Goal: Task Accomplishment & Management: Manage account settings

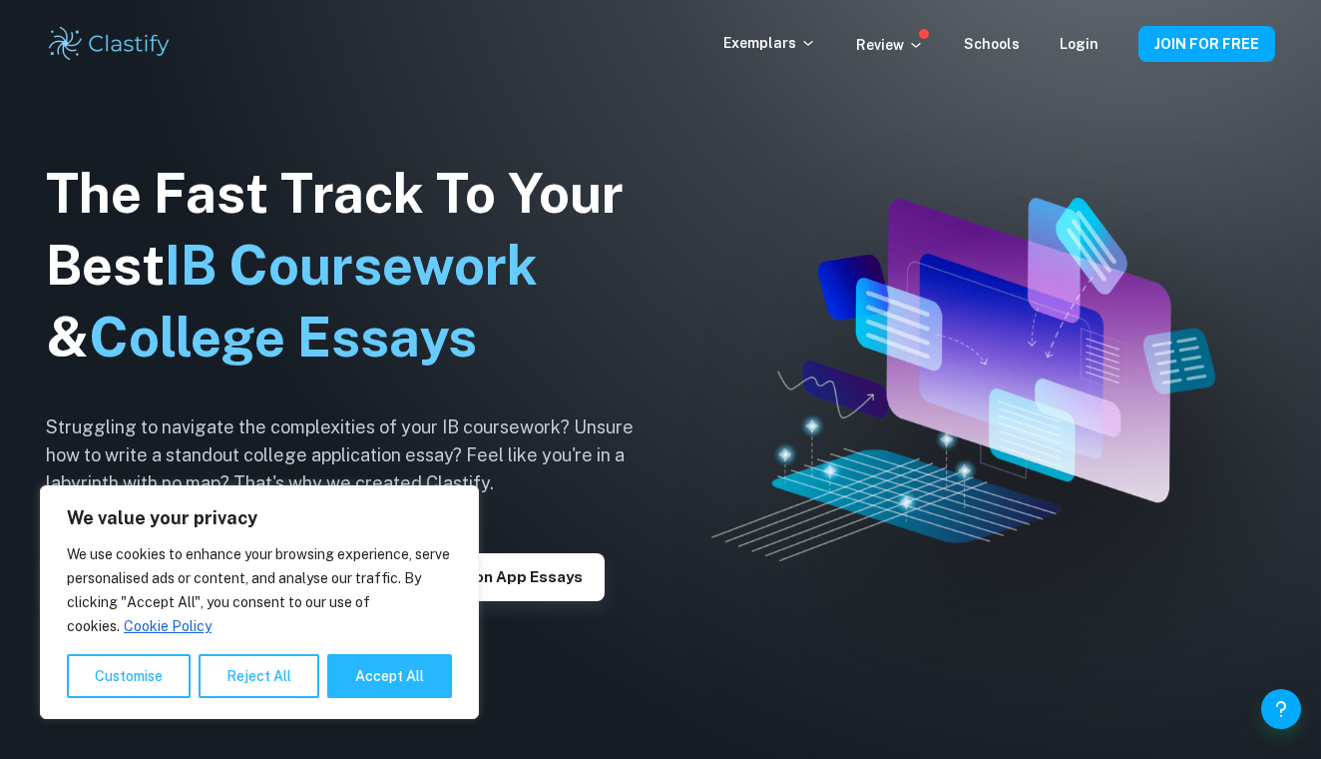
click at [1081, 52] on div "Login" at bounding box center [1079, 44] width 39 height 24
click at [397, 679] on button "Accept All" at bounding box center [389, 676] width 125 height 44
checkbox input "true"
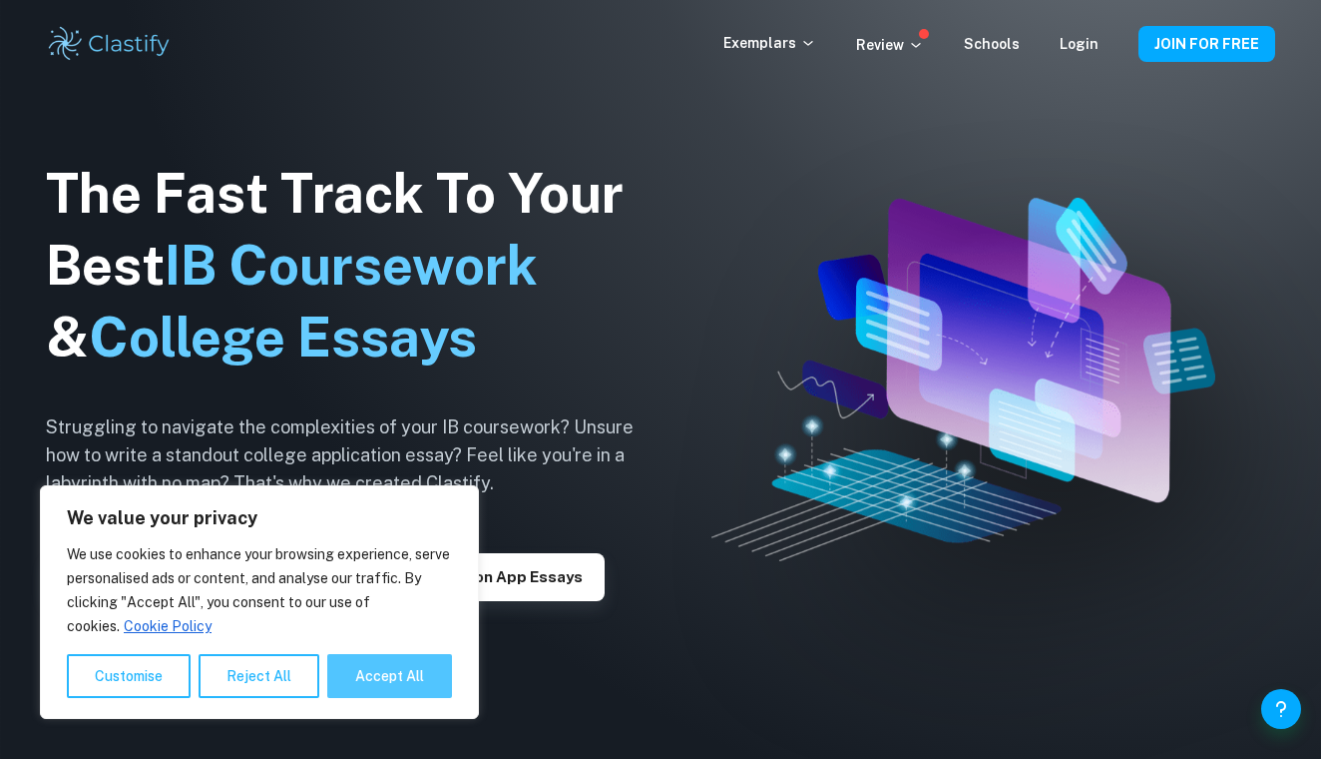
checkbox input "true"
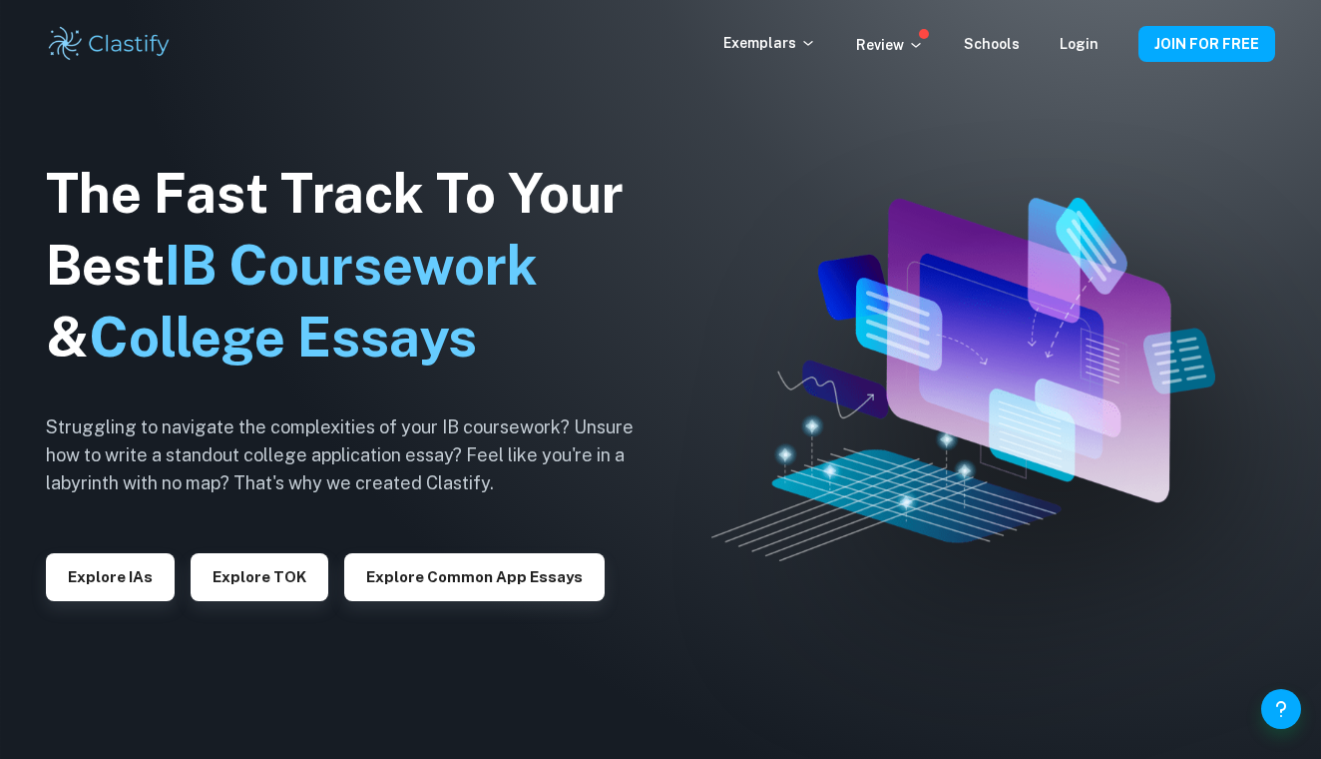
click at [1093, 29] on div "Exemplars Review Schools Login JOIN FOR FREE" at bounding box center [661, 44] width 1278 height 40
click at [1093, 62] on div "Exemplars Review Schools Login JOIN FOR FREE" at bounding box center [661, 44] width 1278 height 40
click at [1093, 49] on link "Login" at bounding box center [1079, 44] width 39 height 16
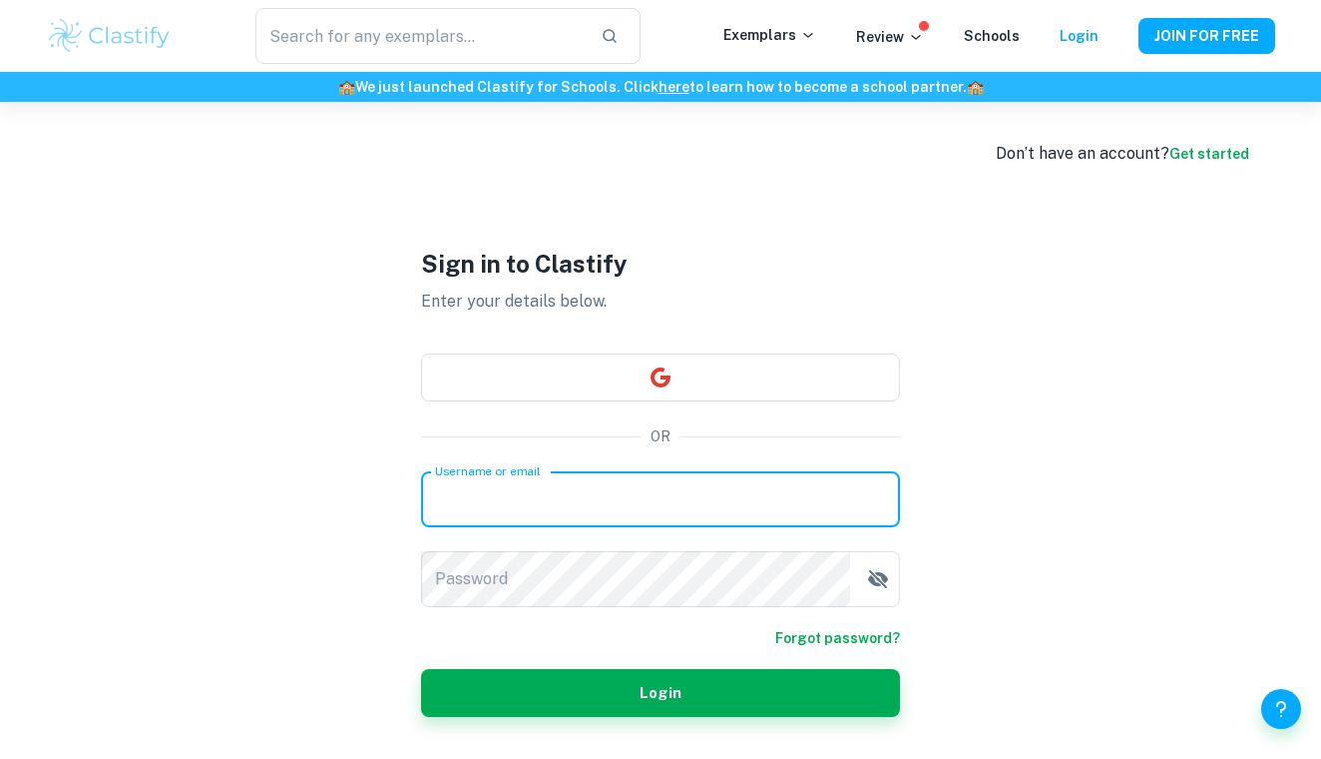
click at [510, 498] on input "Username or email" at bounding box center [660, 499] width 479 height 56
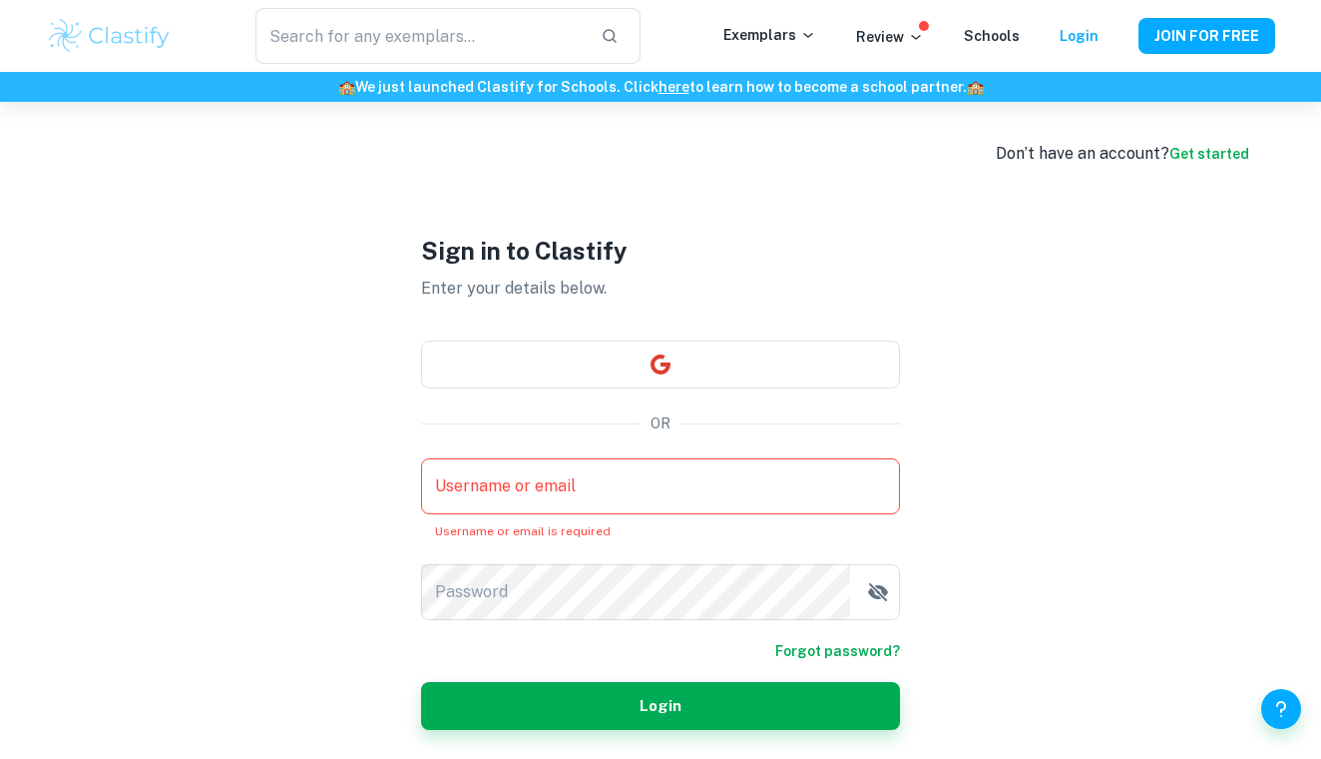
click at [535, 388] on div "Sign in to Clastify Enter your details below. OR Username or email Username or …" at bounding box center [660, 481] width 479 height 759
click at [529, 481] on input "Username or email" at bounding box center [660, 486] width 479 height 56
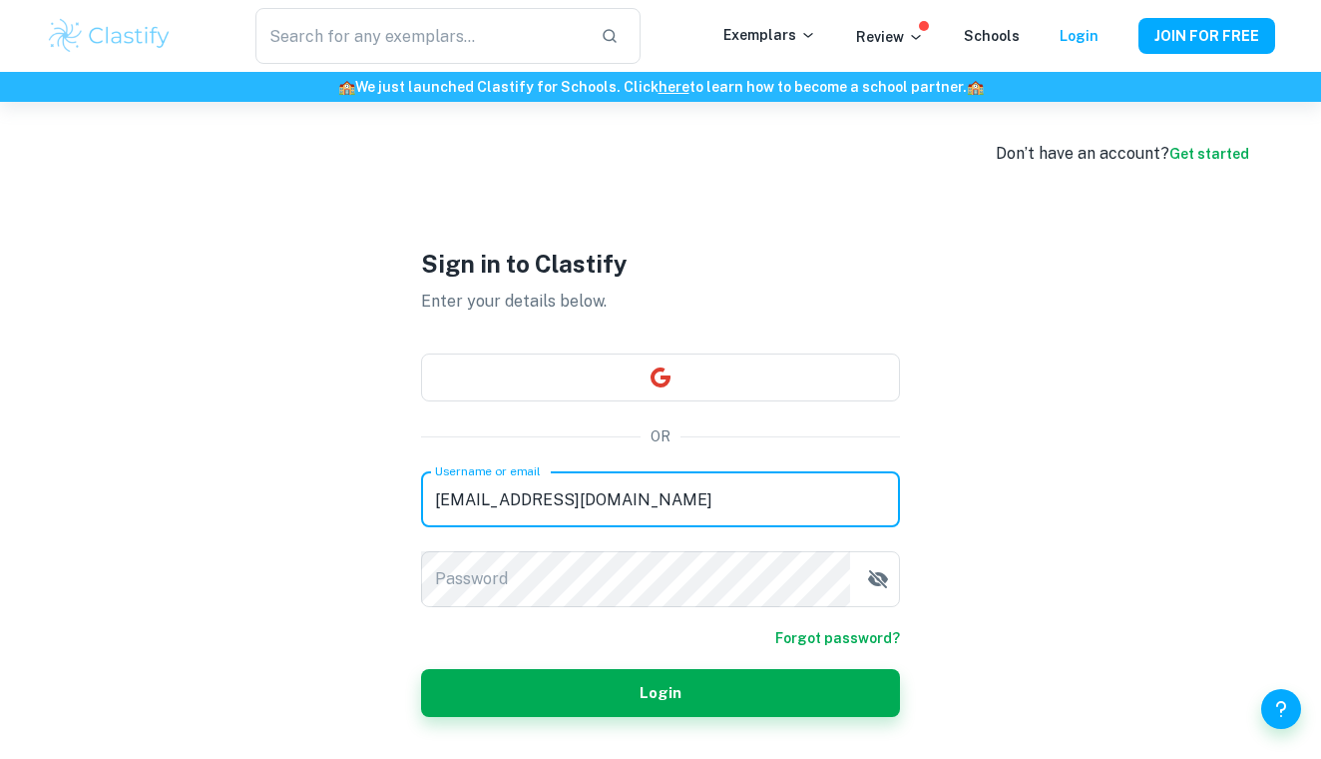
type input "romyromyb22@gmail.com"
click at [490, 582] on div "Password Password" at bounding box center [660, 579] width 479 height 56
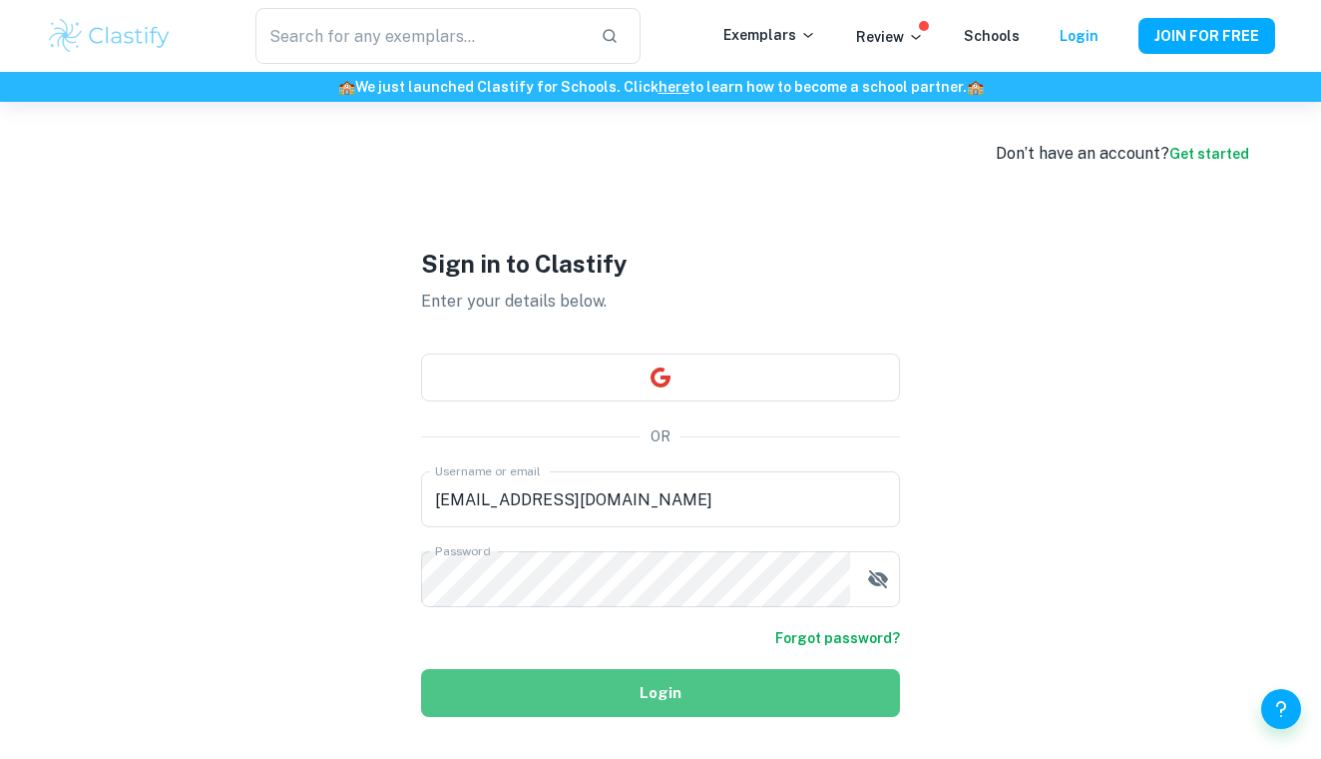
click at [560, 690] on button "Login" at bounding box center [660, 693] width 479 height 48
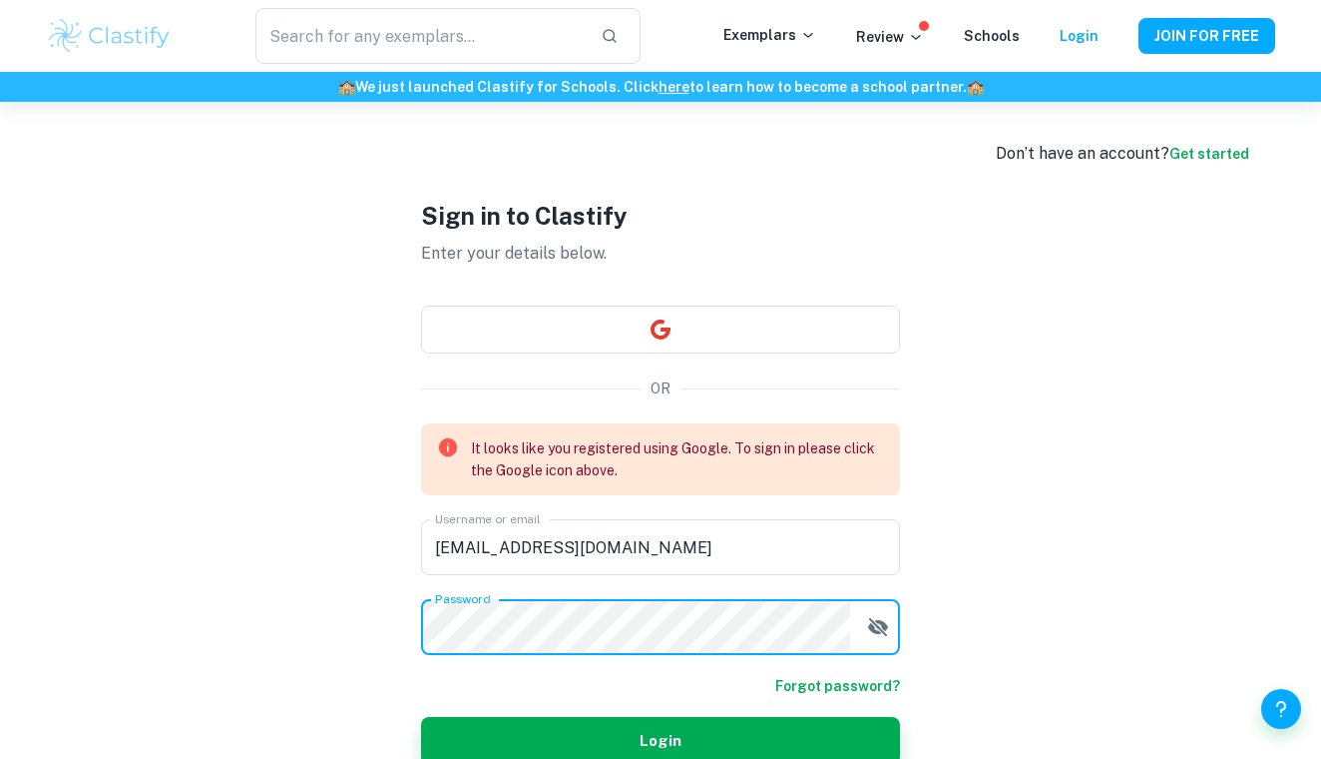
click at [880, 634] on form "It looks like you registered using Google. To sign in please click the Google i…" at bounding box center [660, 593] width 479 height 341
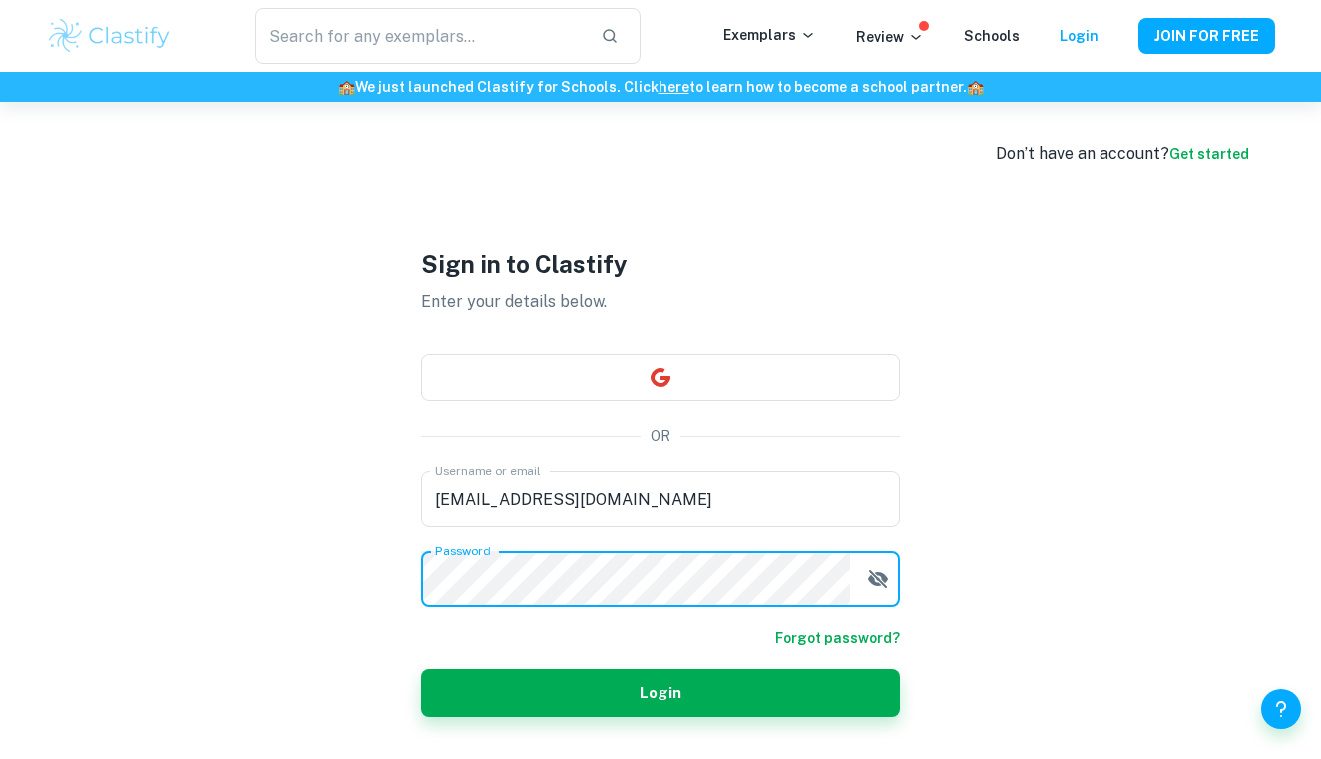
click at [361, 583] on div "Sign in to Clastify Enter your details below. OR Username or email romyromyb22@…" at bounding box center [660, 481] width 599 height 759
click at [880, 582] on icon "button" at bounding box center [878, 579] width 20 height 18
click at [553, 704] on button "Login" at bounding box center [660, 693] width 479 height 48
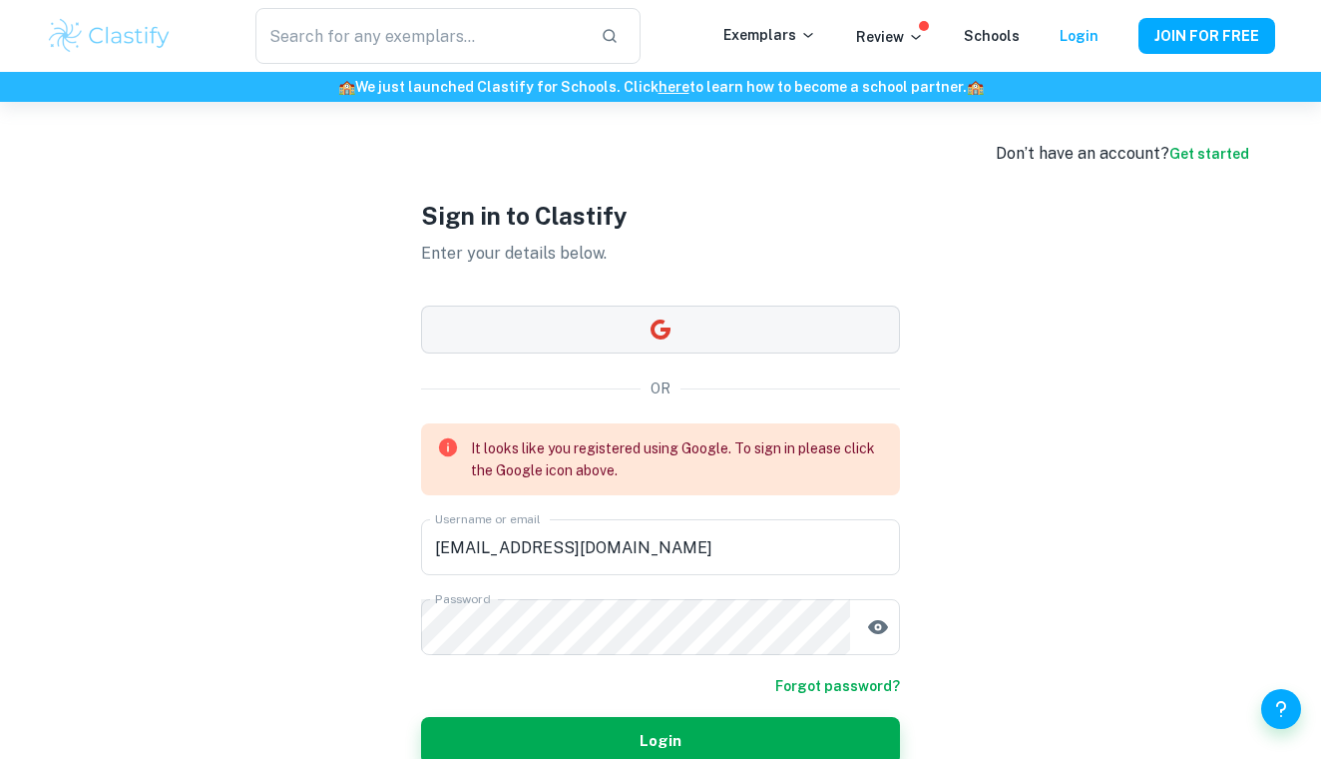
click at [659, 331] on icon "button" at bounding box center [661, 329] width 24 height 24
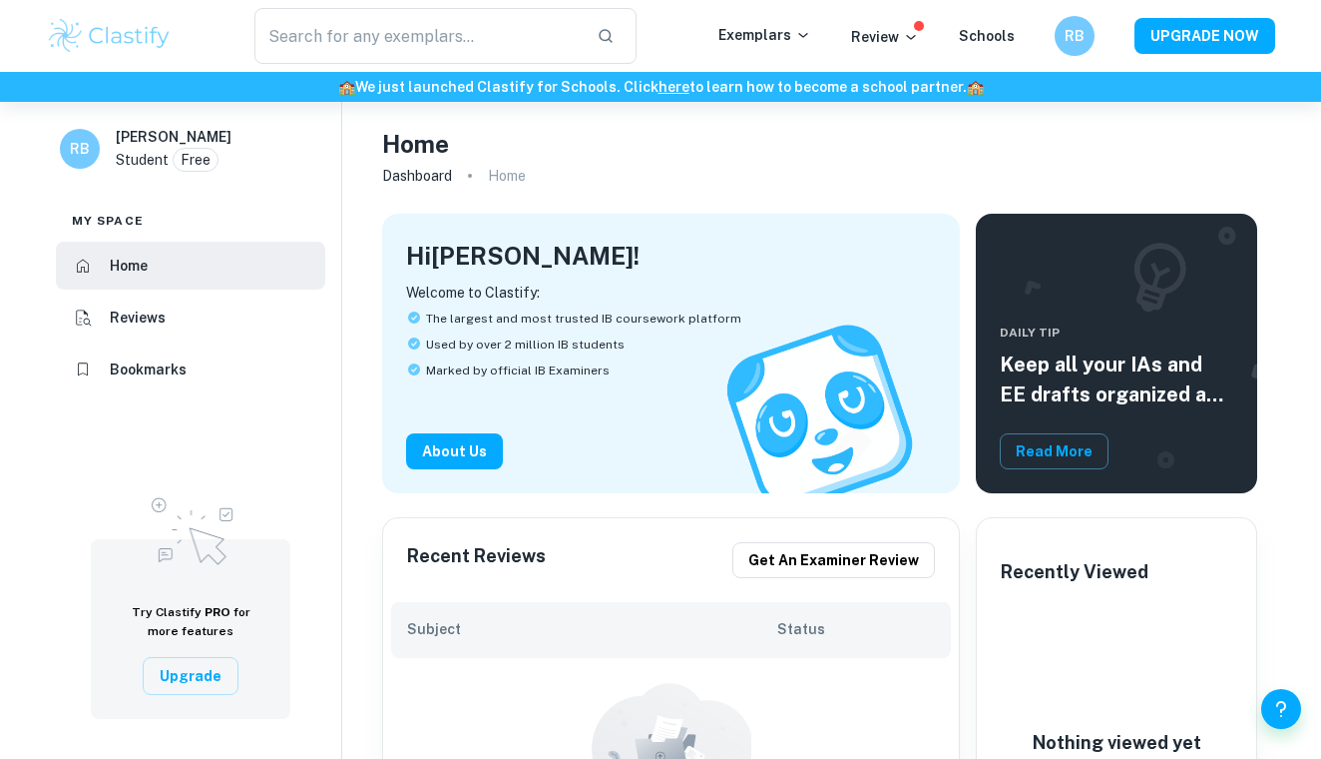
click at [162, 370] on h6 "Bookmarks" at bounding box center [148, 369] width 77 height 22
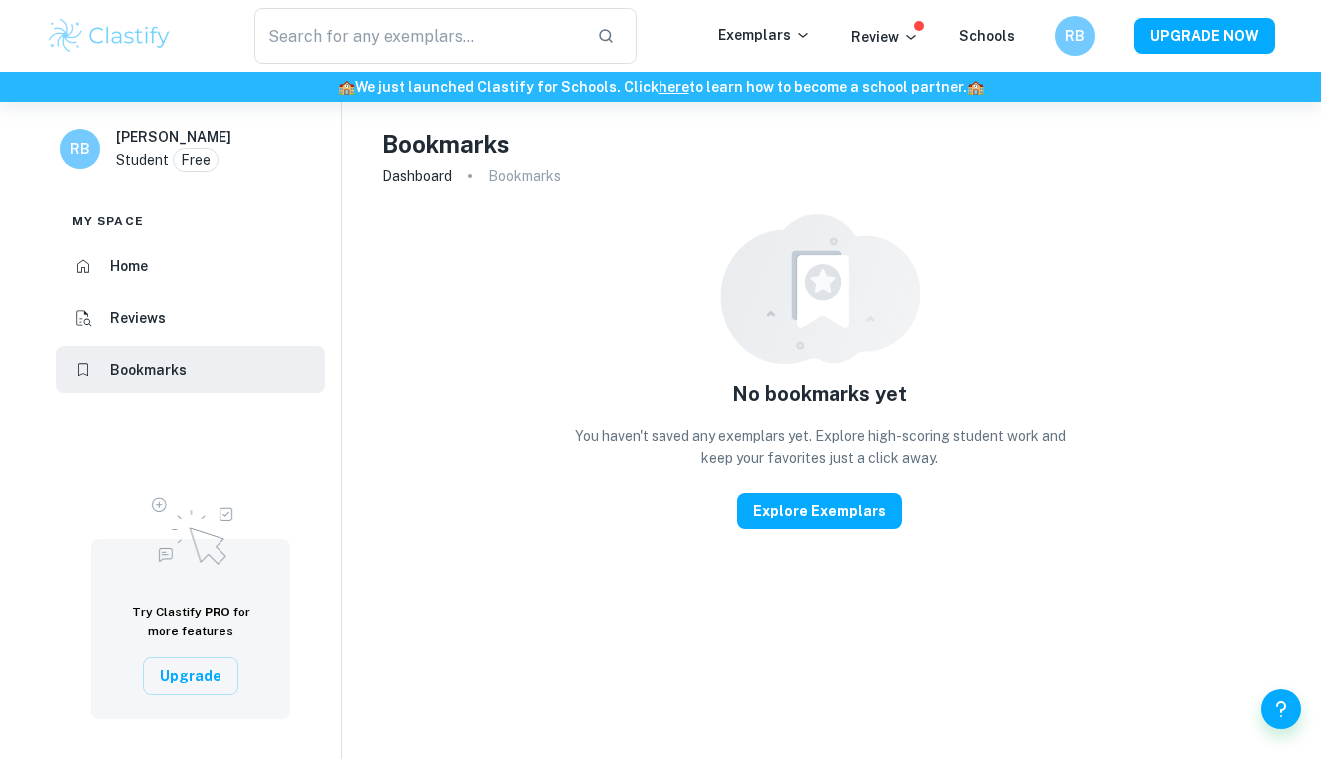
click at [100, 267] on li "Home" at bounding box center [190, 266] width 269 height 48
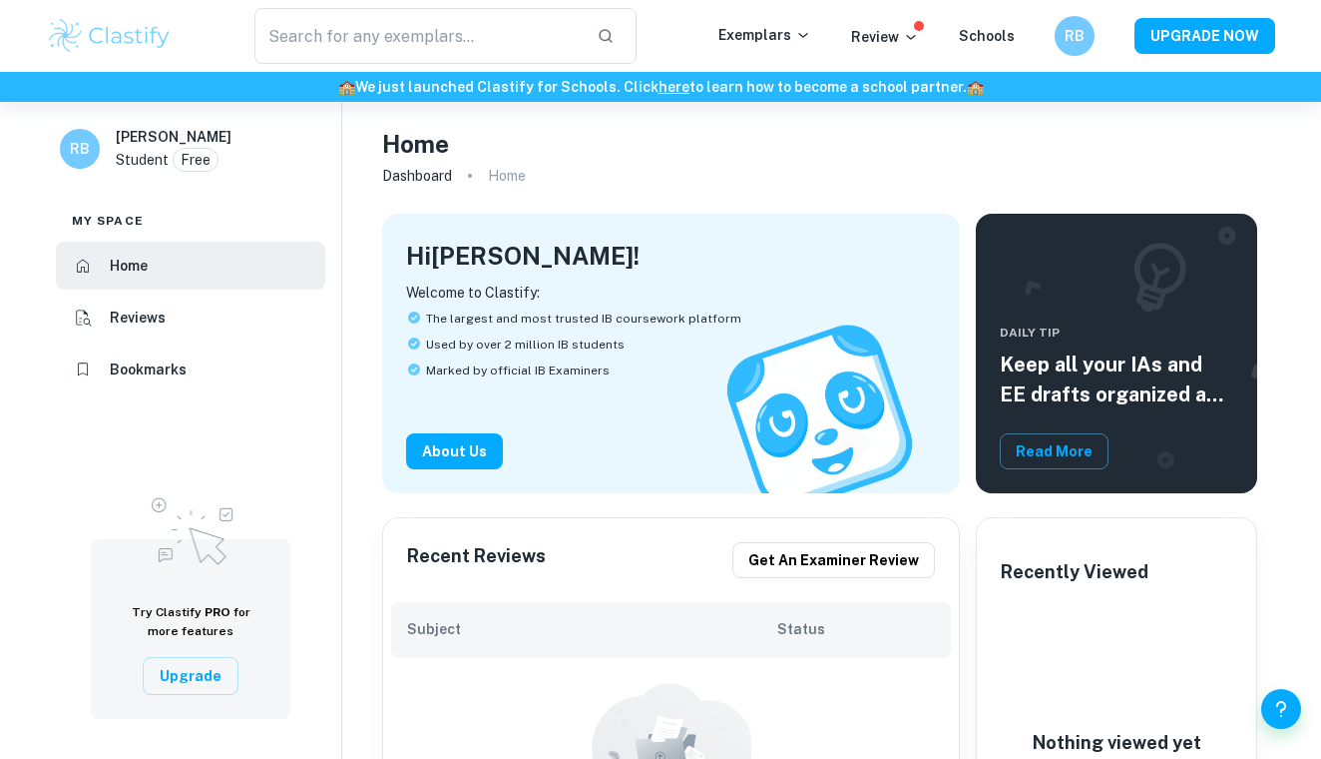
click at [1055, 45] on div "Exemplars Review Schools" at bounding box center [887, 36] width 336 height 24
click at [1081, 39] on h6 "RB" at bounding box center [1074, 36] width 24 height 23
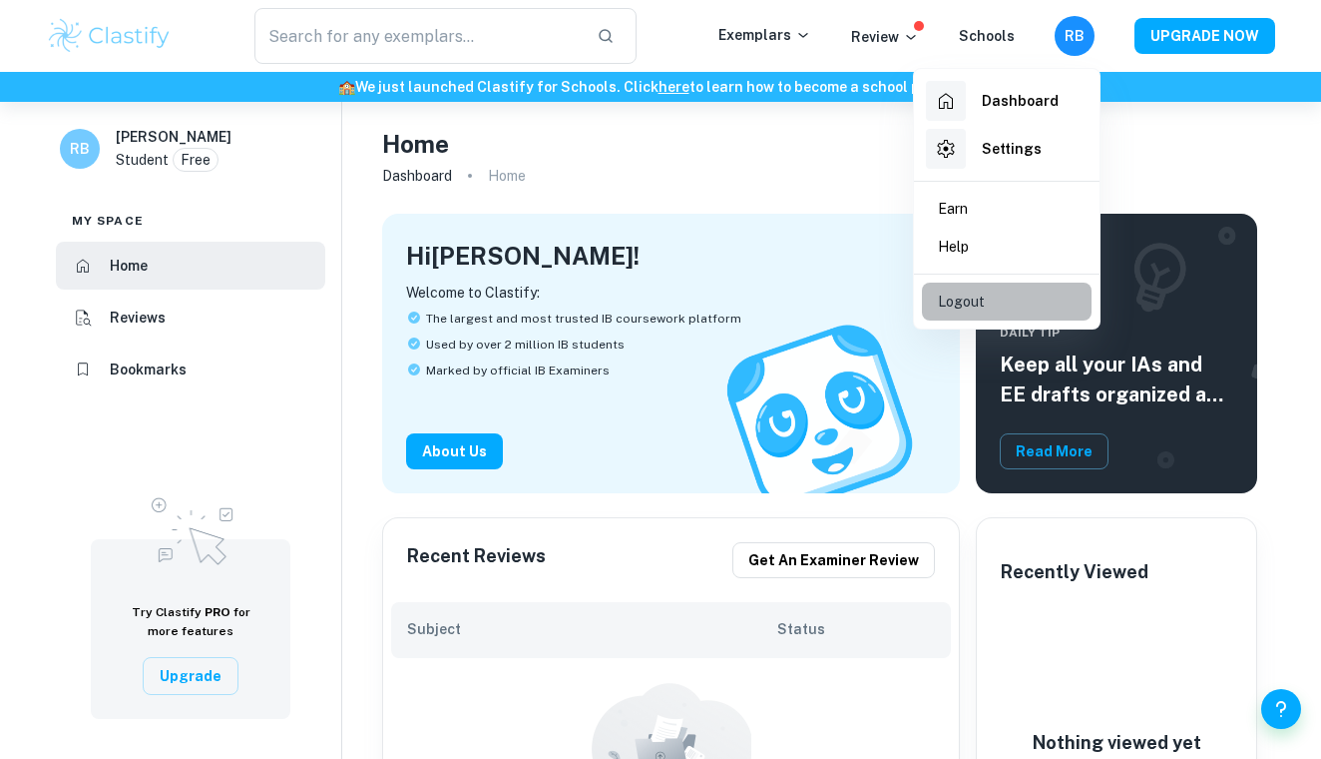
click at [994, 303] on li "Logout" at bounding box center [1007, 301] width 170 height 38
